Goal: Information Seeking & Learning: Learn about a topic

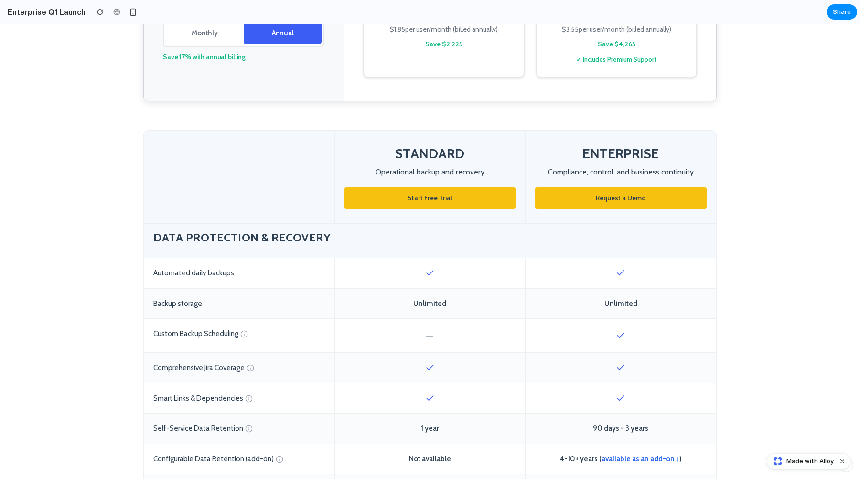
scroll to position [246, 0]
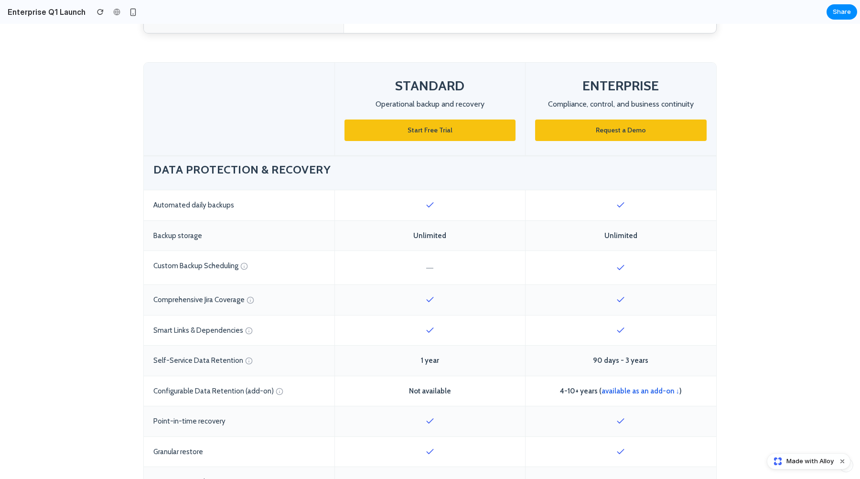
scroll to position [344, 0]
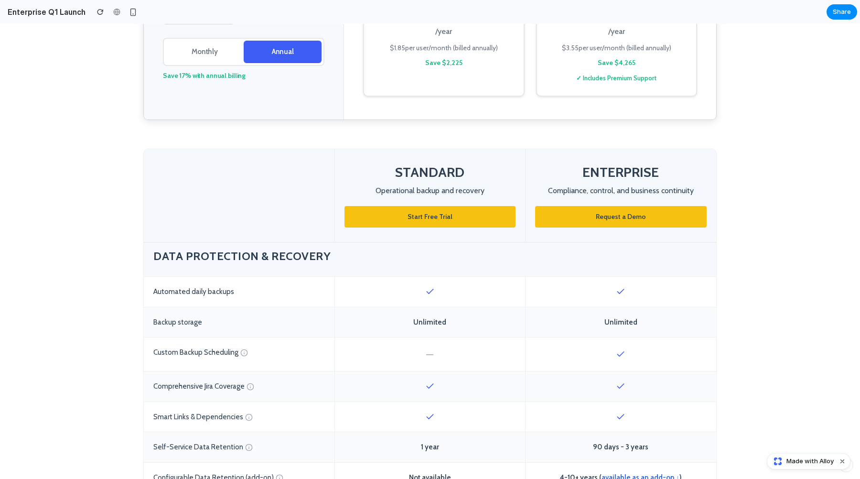
scroll to position [232, 0]
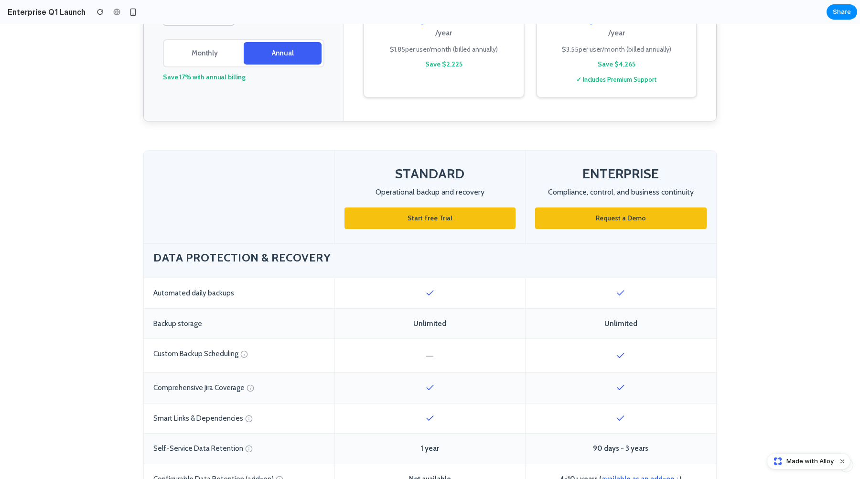
click at [675, 322] on div "Unlimited" at bounding box center [620, 324] width 191 height 30
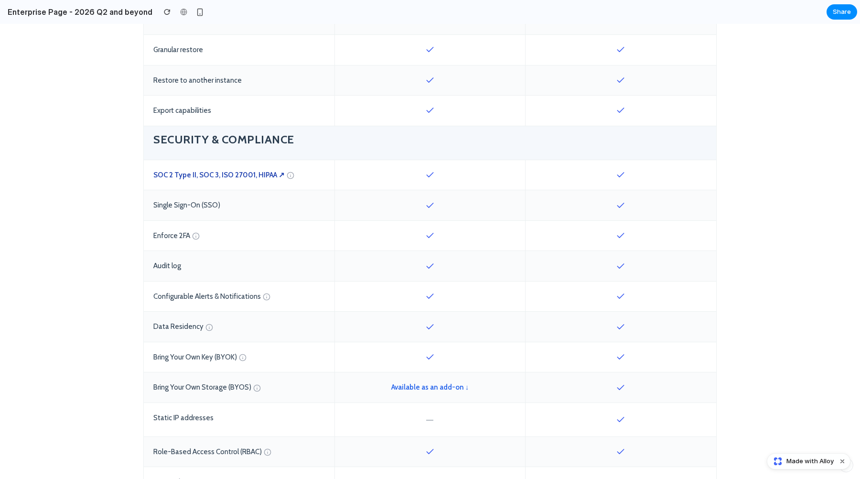
scroll to position [487, 0]
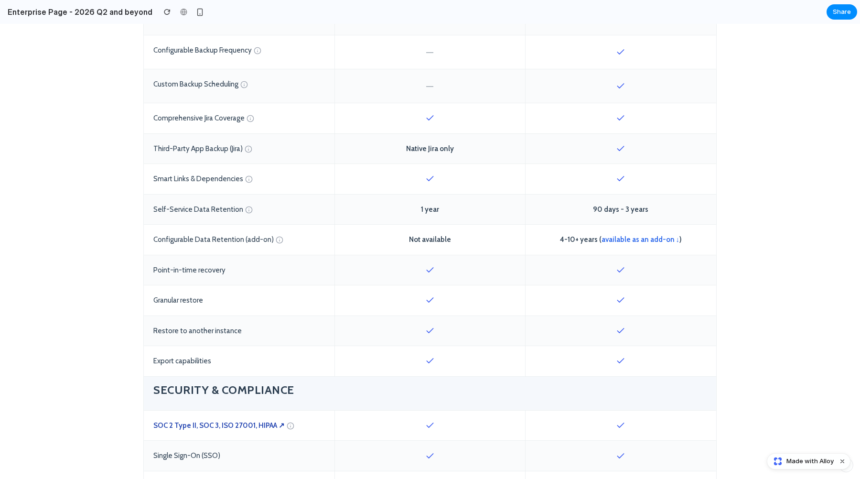
click at [727, 197] on section "STANDARD Operational backup and recovery Start Free Trial ENTERPRISE Compliance…" at bounding box center [430, 477] width 860 height 1397
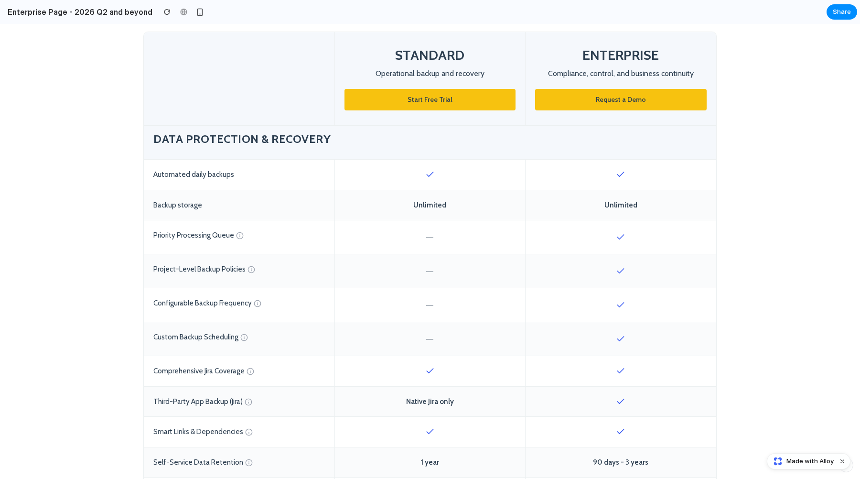
scroll to position [360, 0]
